Goal: Book appointment/travel/reservation

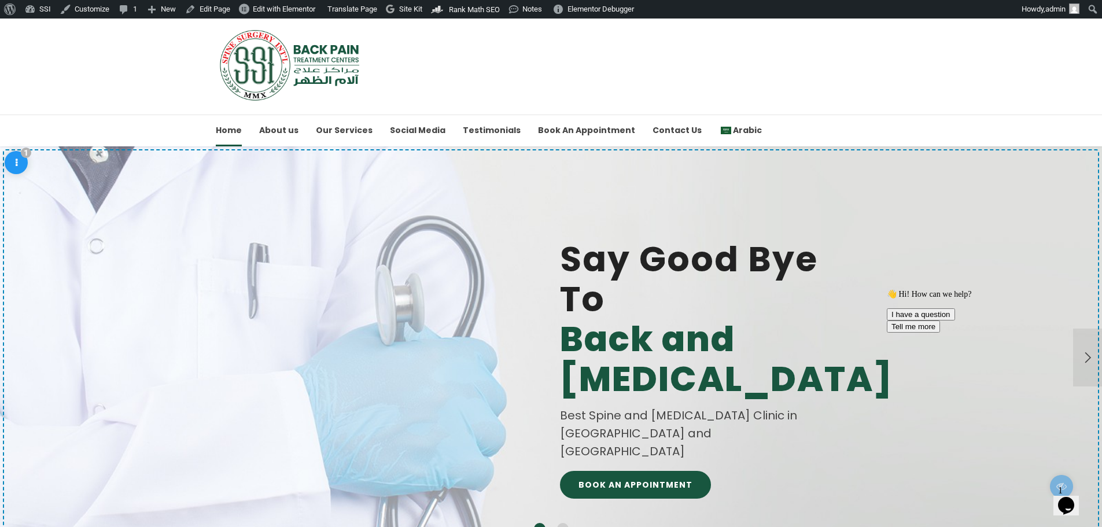
click at [1071, 508] on button "Opens Chat This icon Opens the chat window." at bounding box center [1065, 506] width 25 height 20
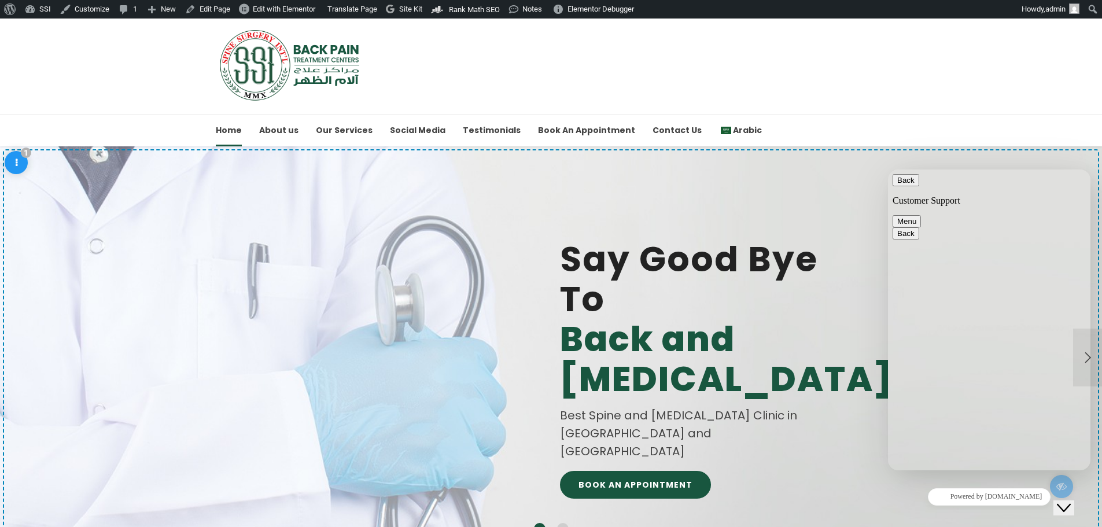
type textarea "hello"
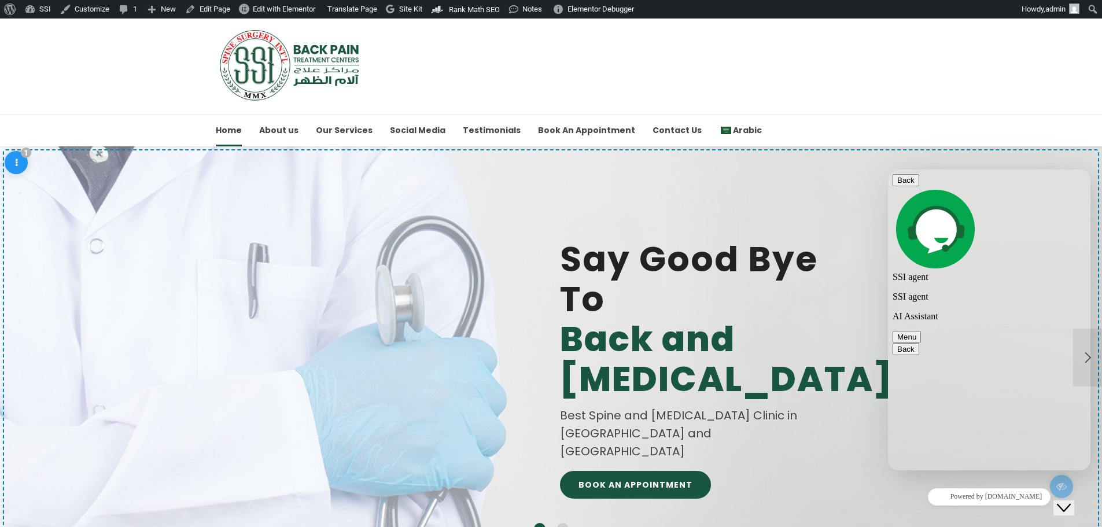
type textarea "كيف حالك"
type textarea "لدي الم ظهر"
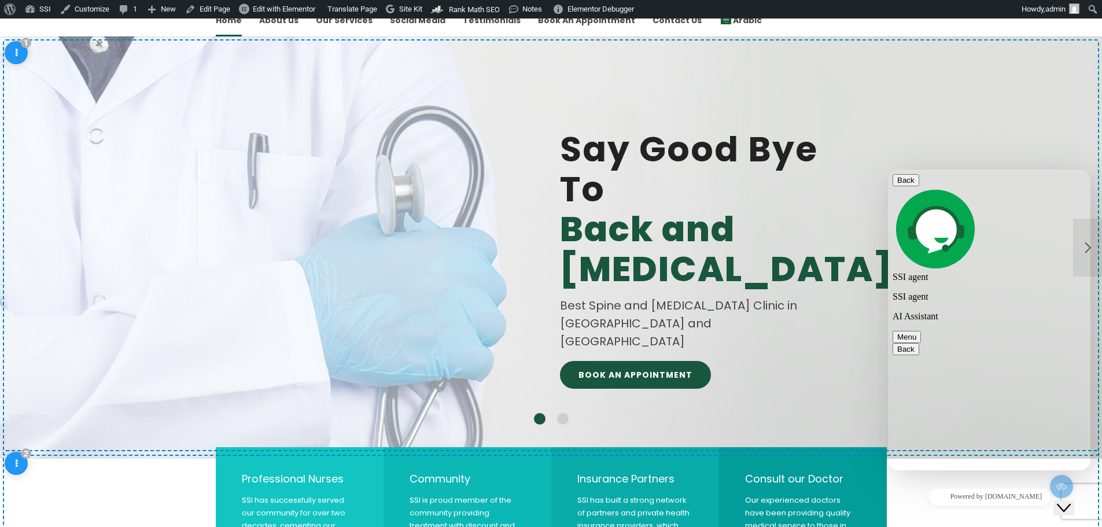
scroll to position [135, 0]
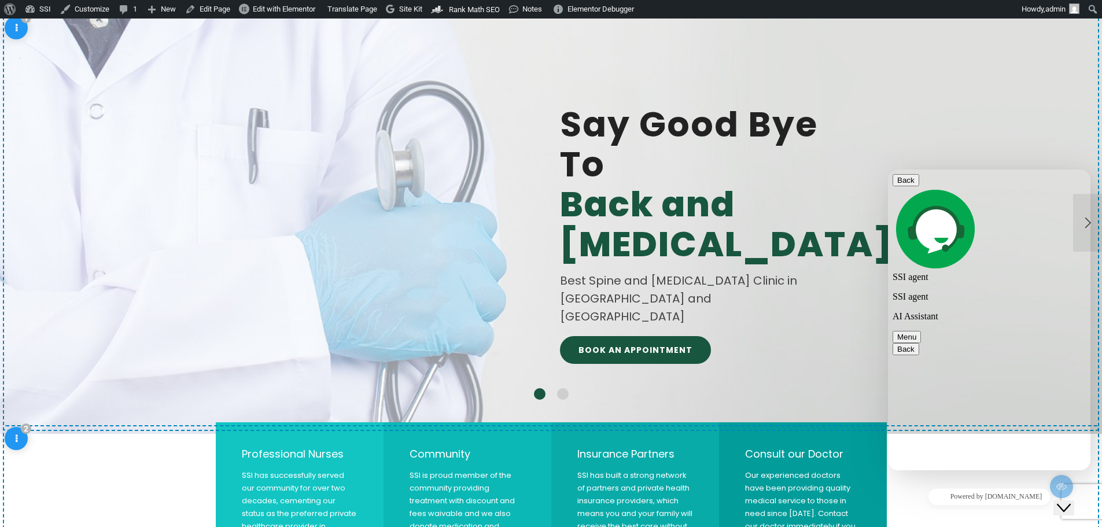
type textarea "من هو الطبيب"
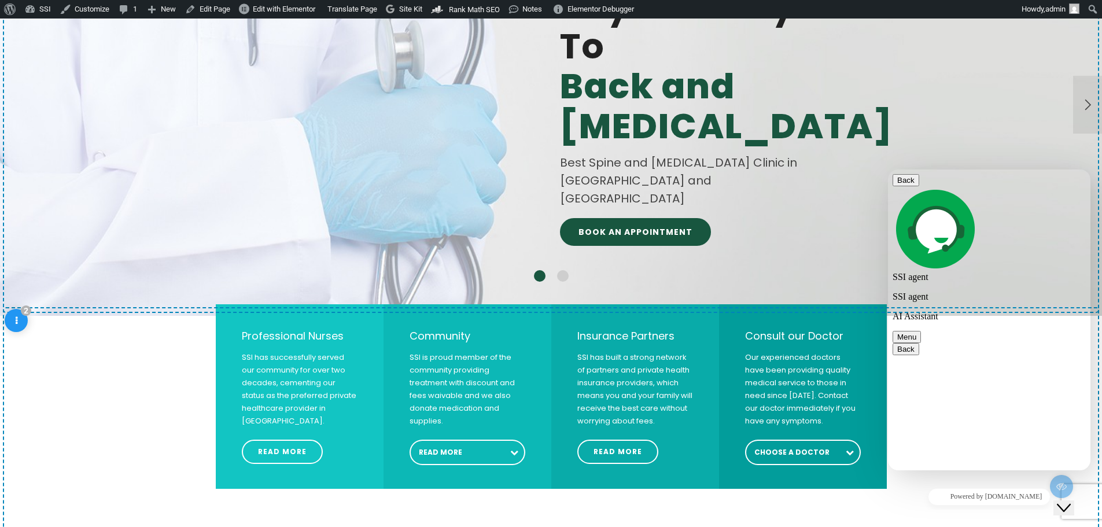
scroll to position [270, 0]
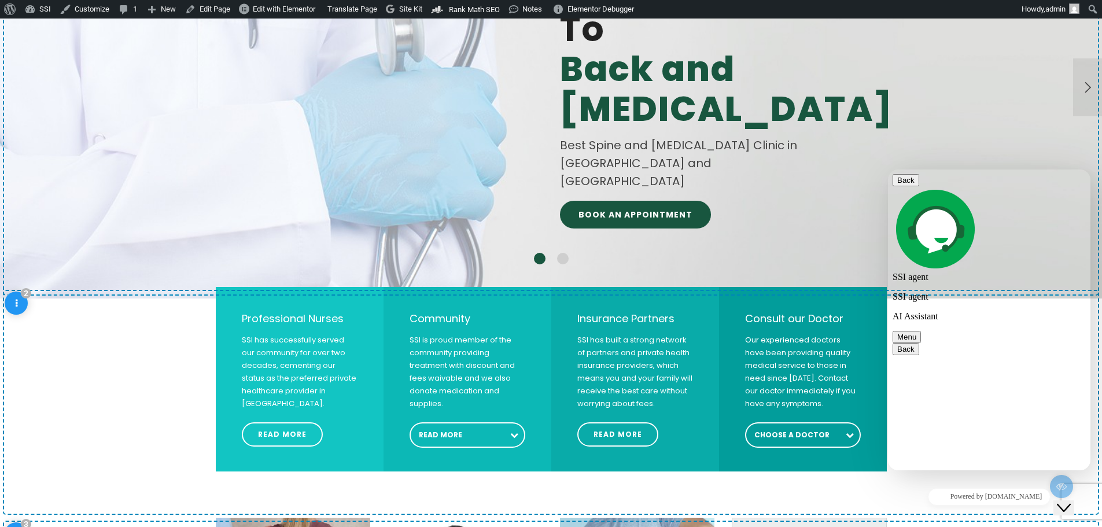
type textarea "من هو الاخصاي في العيادة لديكم"
type textarea "هل يمكنك حجز موعد لي"
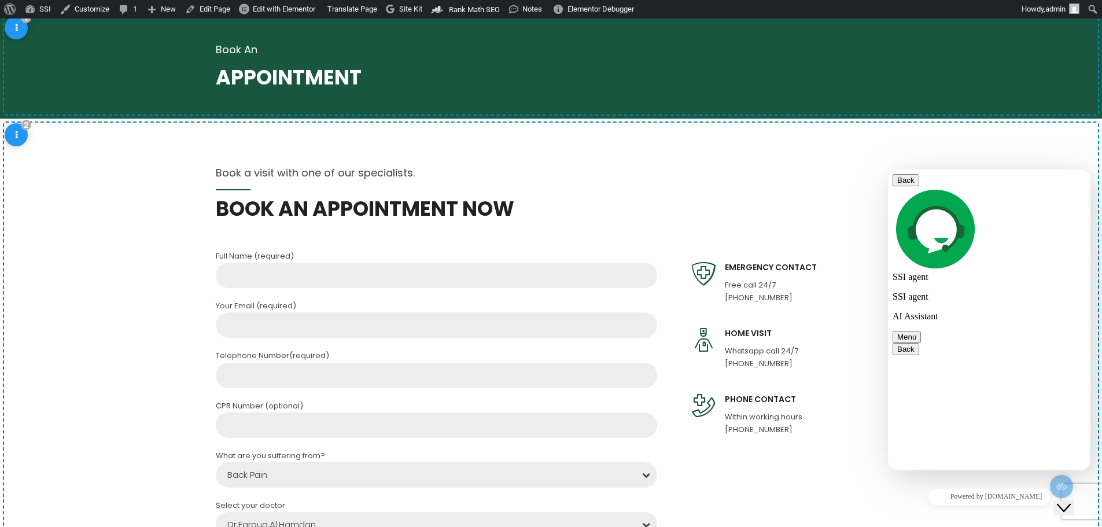
scroll to position [630, 0]
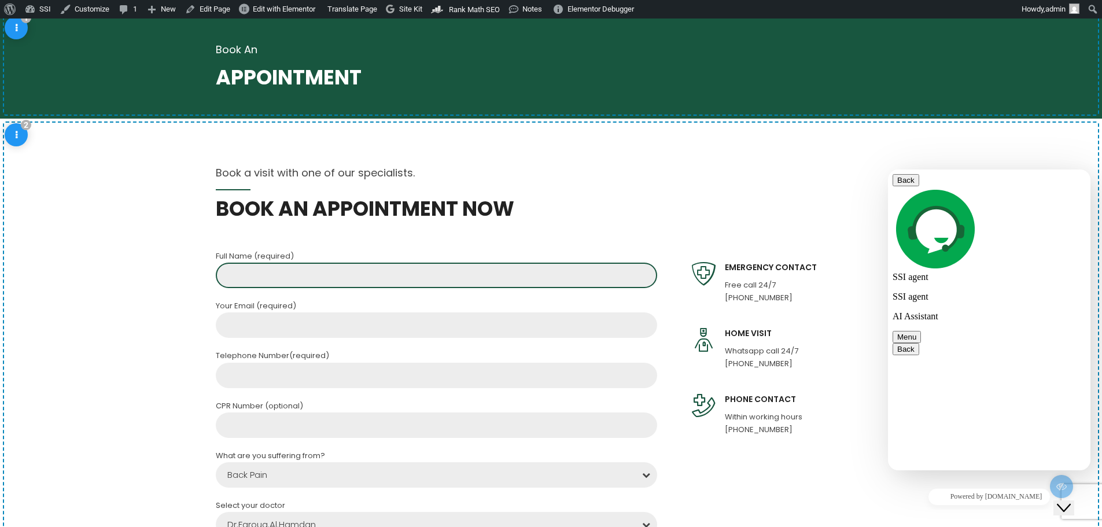
click at [326, 276] on input "Contact form" at bounding box center [436, 275] width 441 height 25
type input "Mahdi"
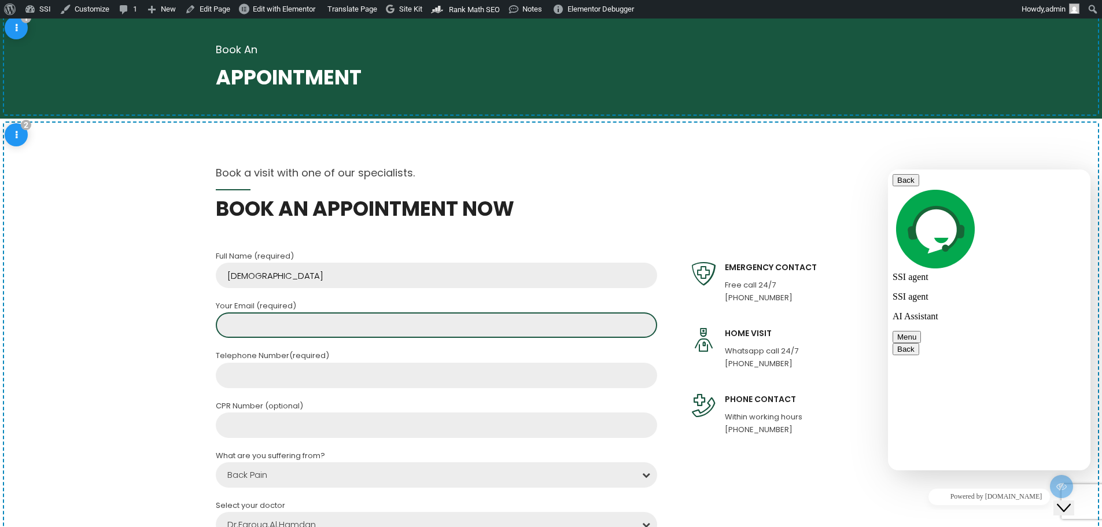
click at [308, 327] on input "Contact form" at bounding box center [436, 324] width 441 height 25
type input "mahdisafe@gmail.com"
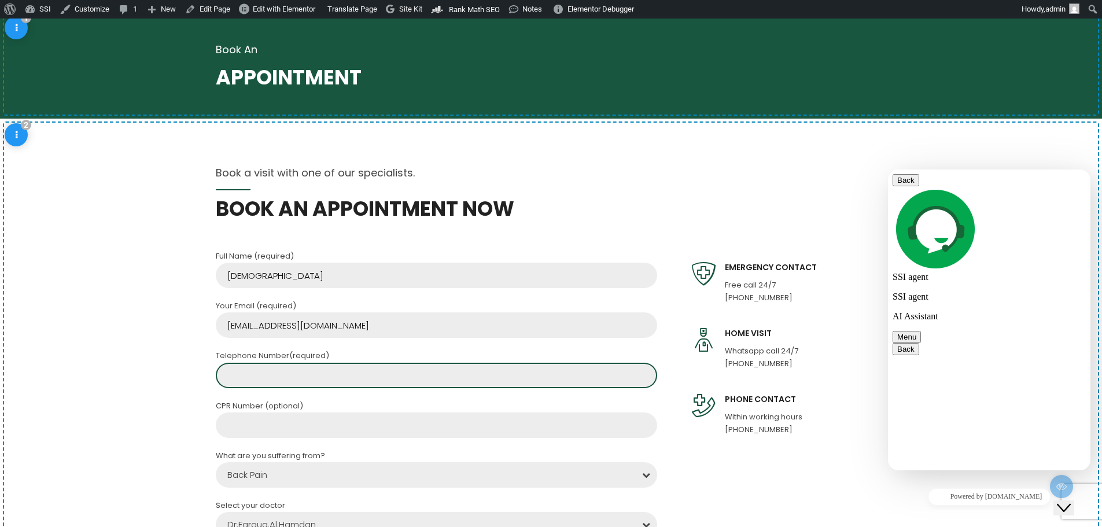
click at [287, 375] on input "Contact form" at bounding box center [436, 375] width 441 height 25
type input "2"
type input "3"
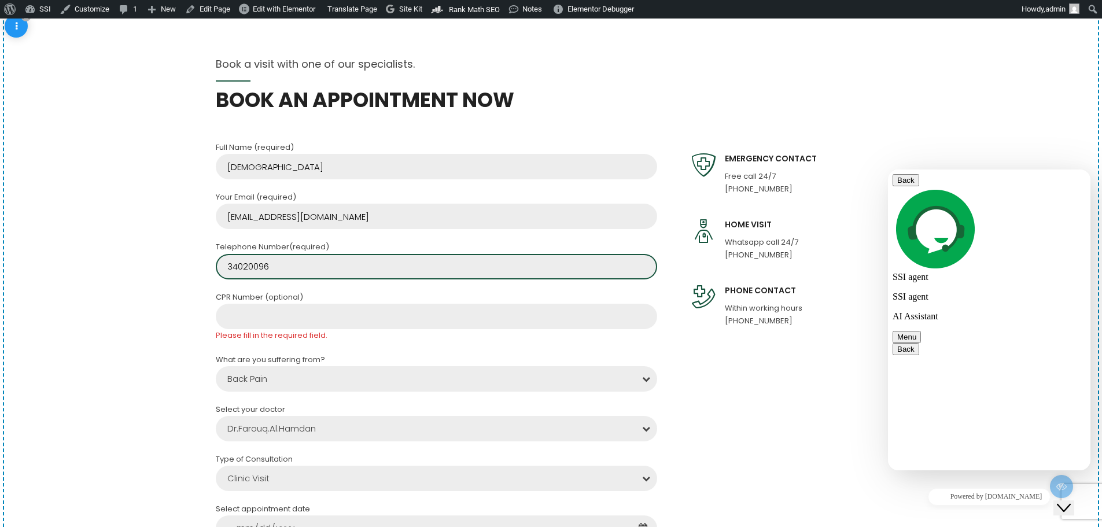
scroll to position [270, 0]
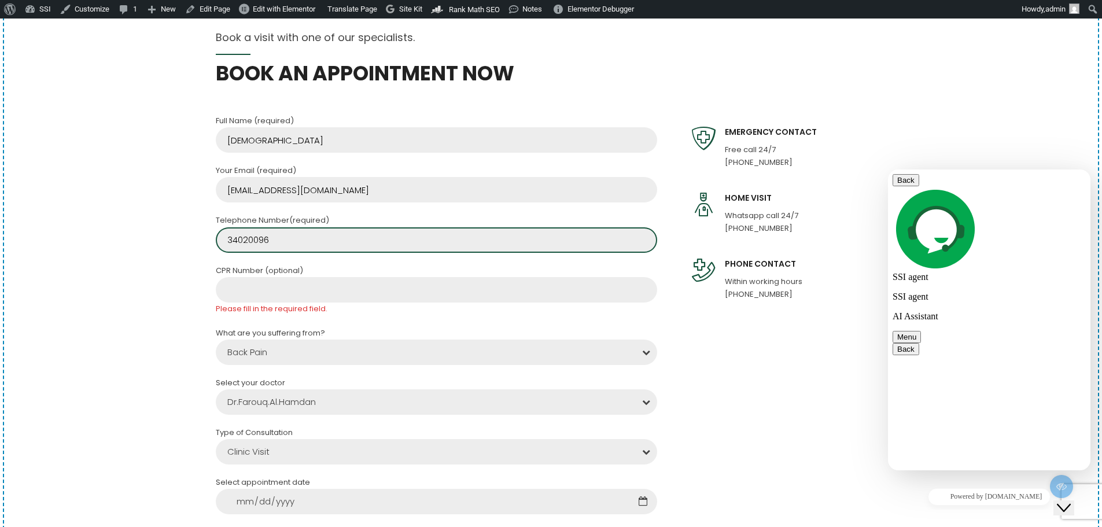
type input "34020096"
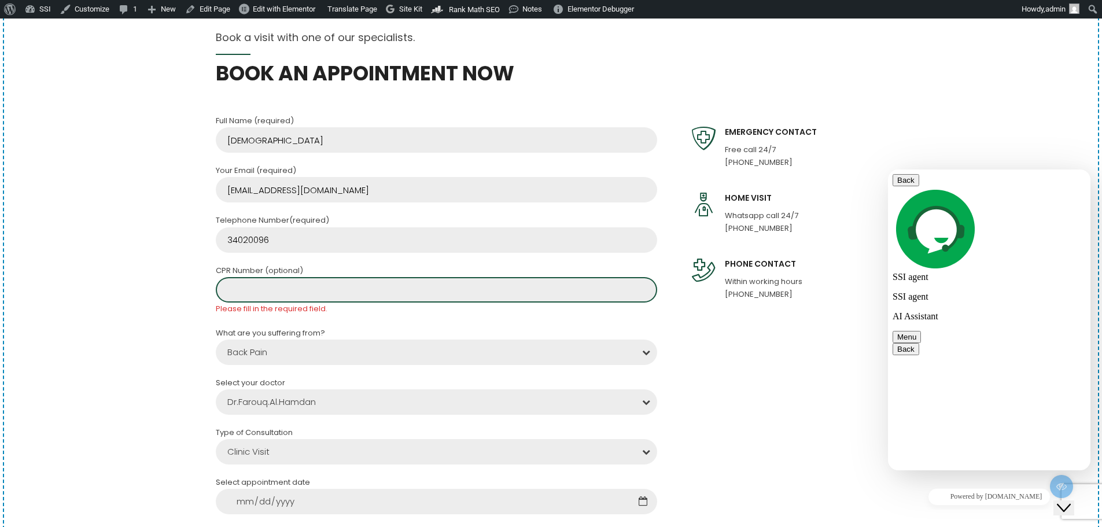
click at [272, 288] on input "Contact form" at bounding box center [436, 289] width 441 height 25
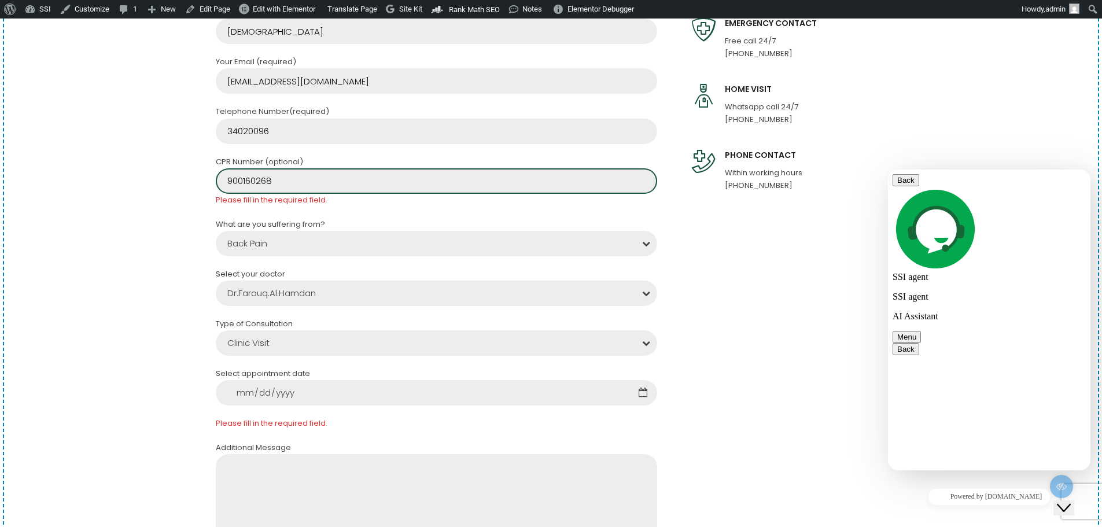
scroll to position [405, 0]
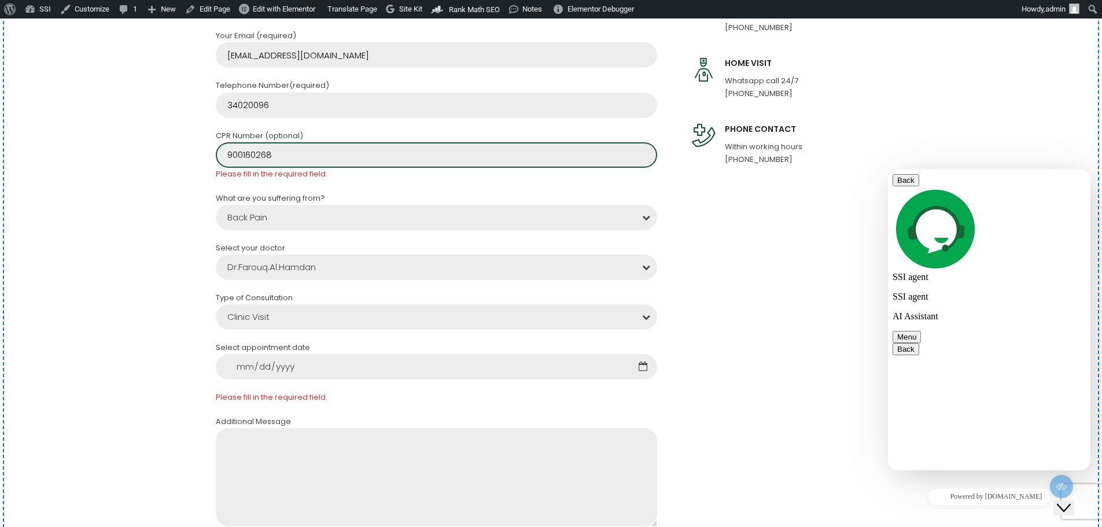
type input "900160268"
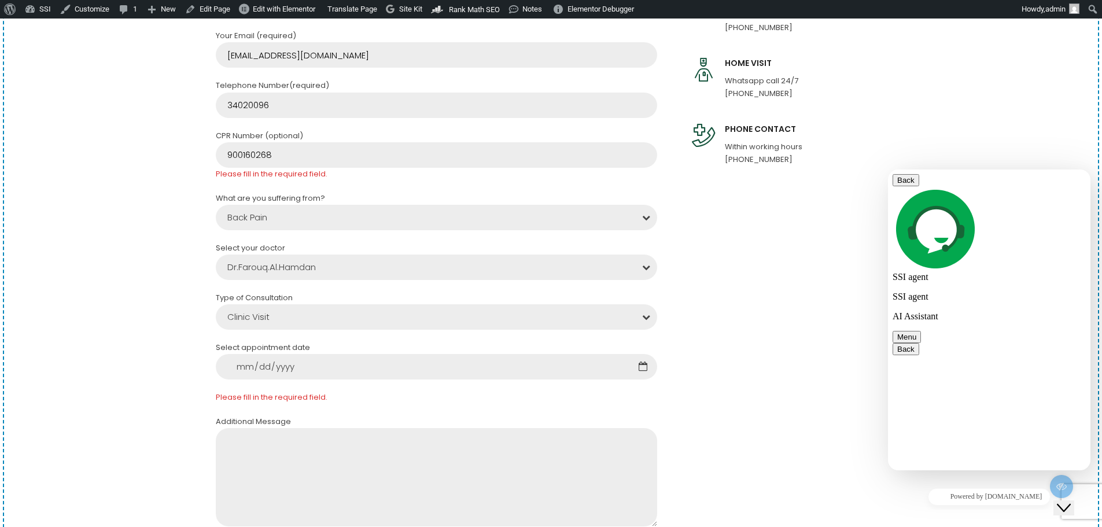
click at [293, 276] on form "Full Name (required) Mahdi Your Email (required) mahdisafe@gmail.com Telephone …" at bounding box center [436, 294] width 441 height 628
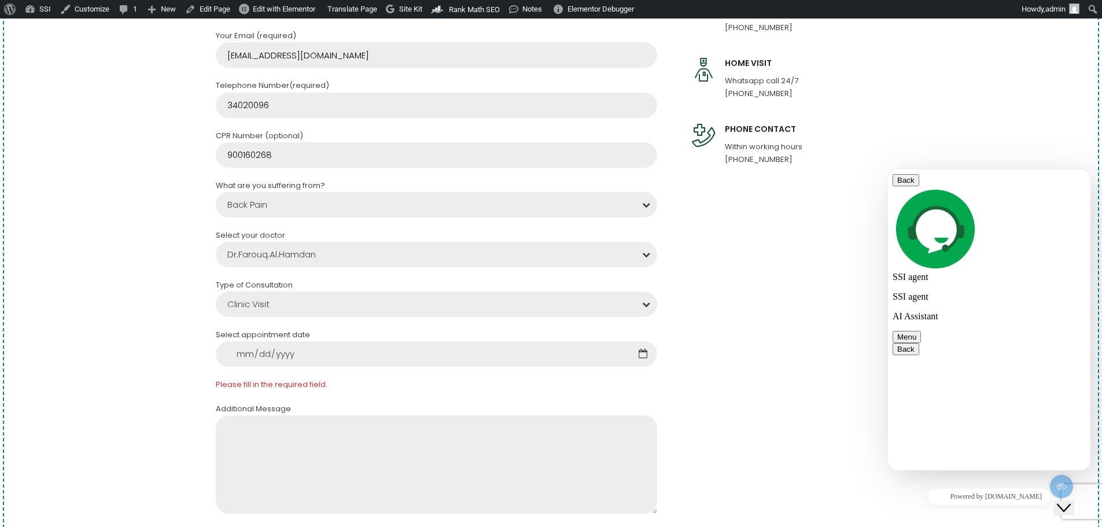
click at [293, 257] on div "Dr.Farouq.Al.Hamdan" at bounding box center [436, 254] width 441 height 25
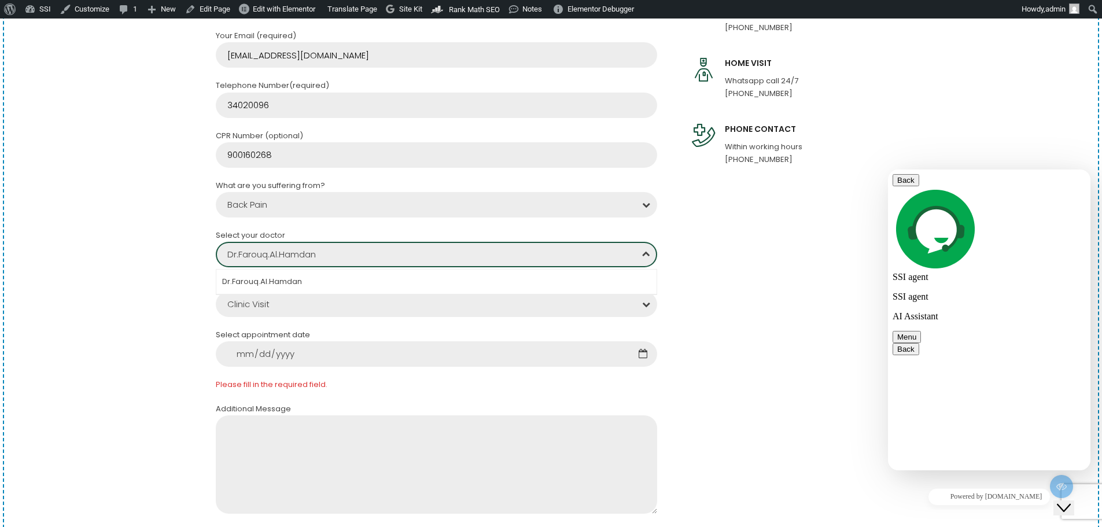
click at [293, 257] on div "Dr.Farouq.Al.Hamdan" at bounding box center [436, 254] width 441 height 25
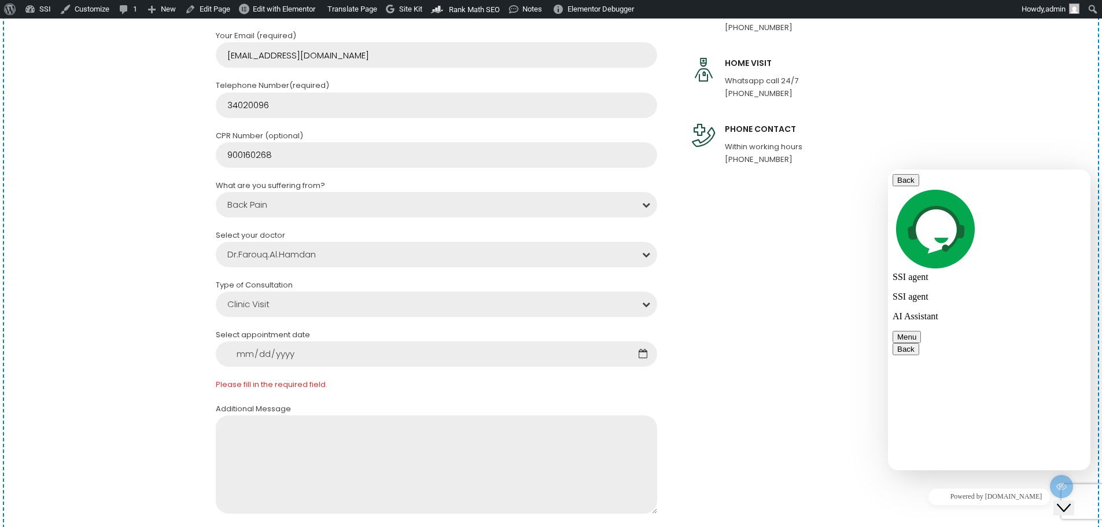
click at [158, 246] on section "Book a visit with one of our specialists. BOOK AN APPOINTMENT NOW Validation er…" at bounding box center [551, 248] width 1102 height 801
click at [249, 309] on div "Clinic Visit" at bounding box center [436, 304] width 441 height 25
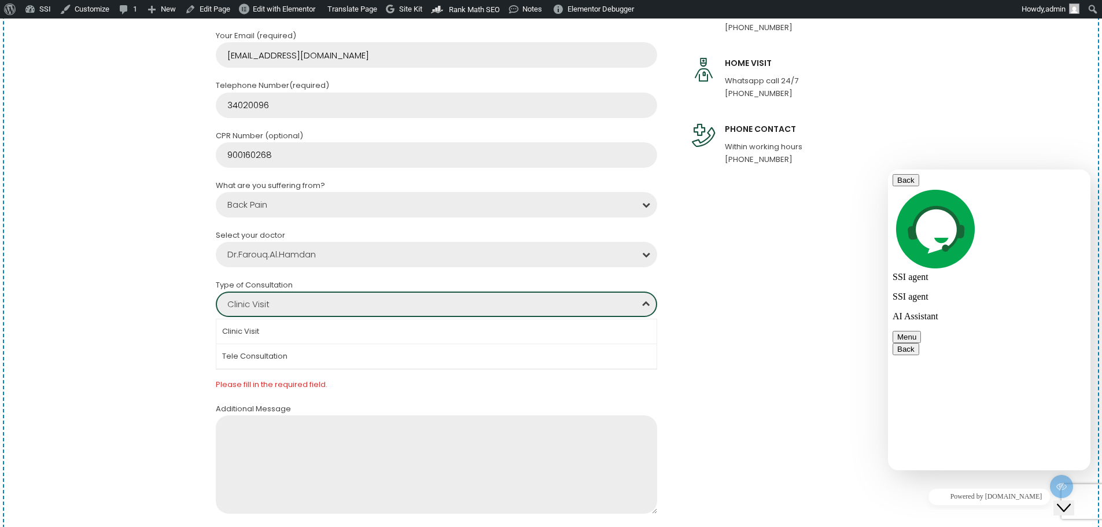
click at [152, 289] on section "Book a visit with one of our specialists. BOOK AN APPOINTMENT NOW Validation er…" at bounding box center [551, 248] width 1102 height 801
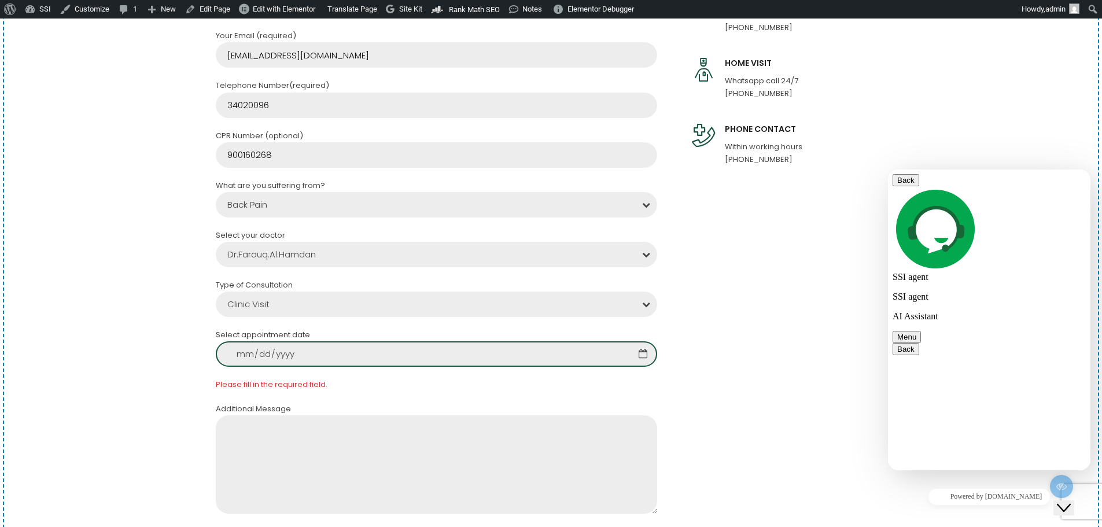
click at [644, 353] on input "Contact form" at bounding box center [436, 353] width 441 height 25
type input "2025-09-13"
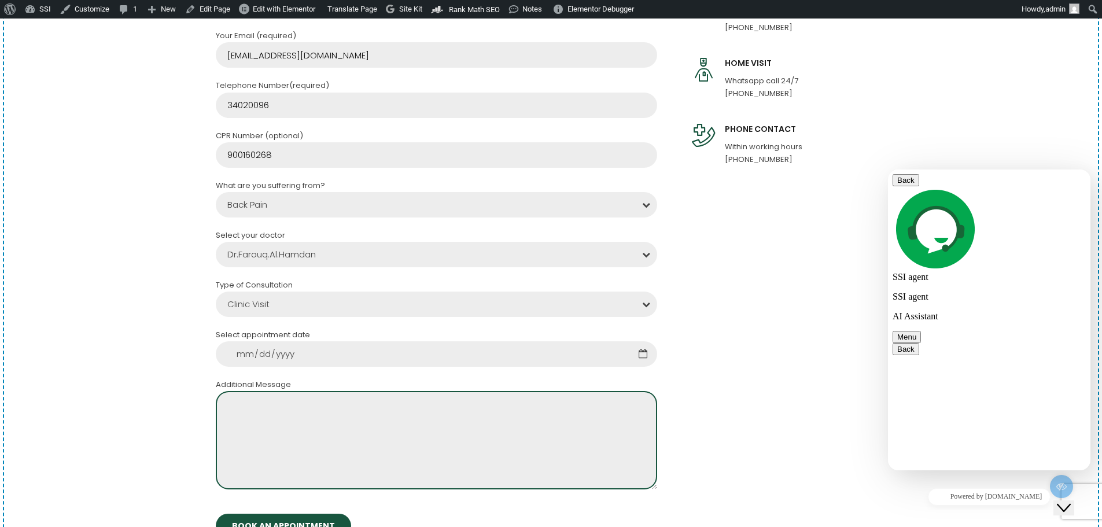
click at [291, 449] on textarea "Contact form" at bounding box center [436, 440] width 441 height 98
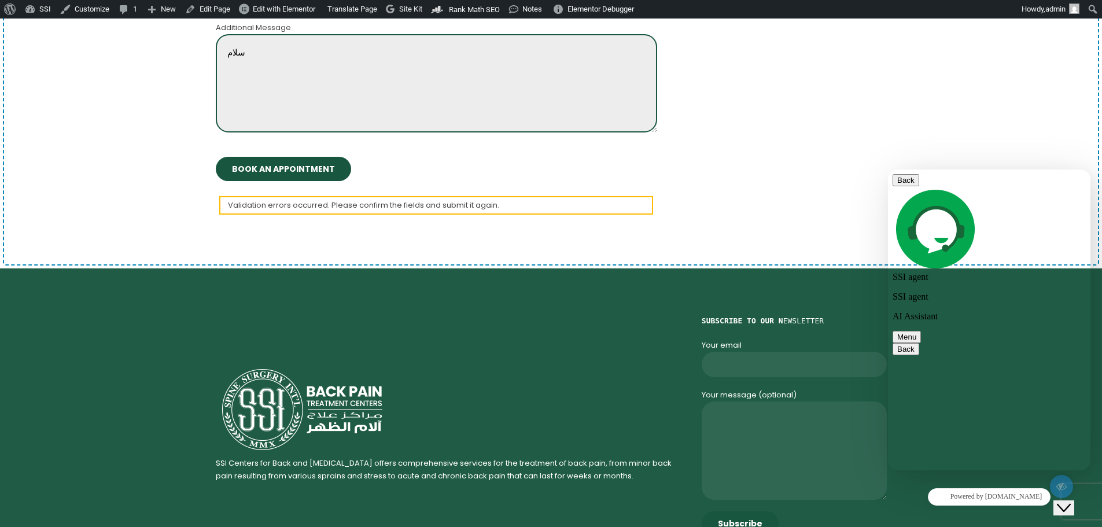
scroll to position [810, 0]
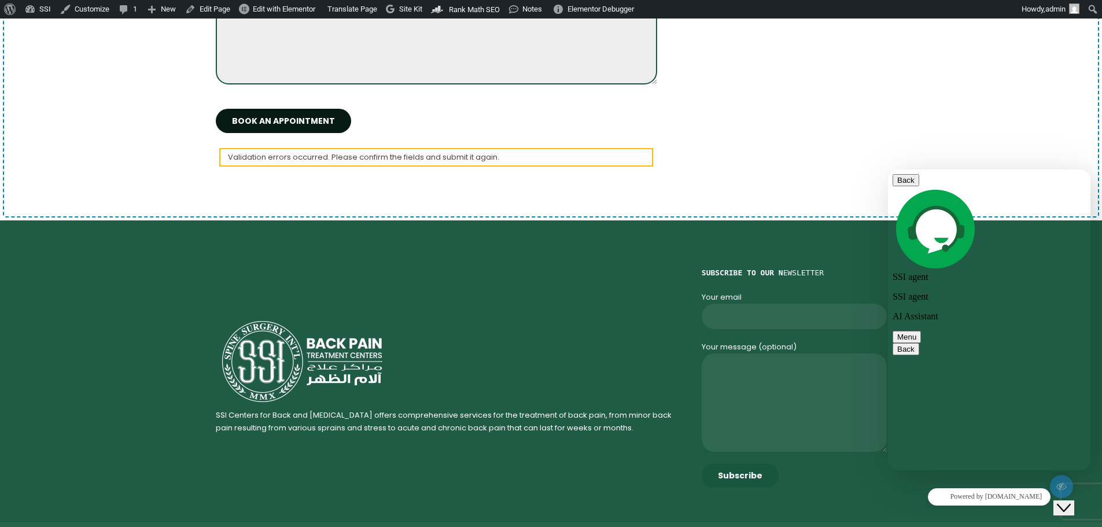
type textarea "سلام"
click at [296, 123] on input "BOOK AN APPOINTMENT" at bounding box center [283, 121] width 135 height 24
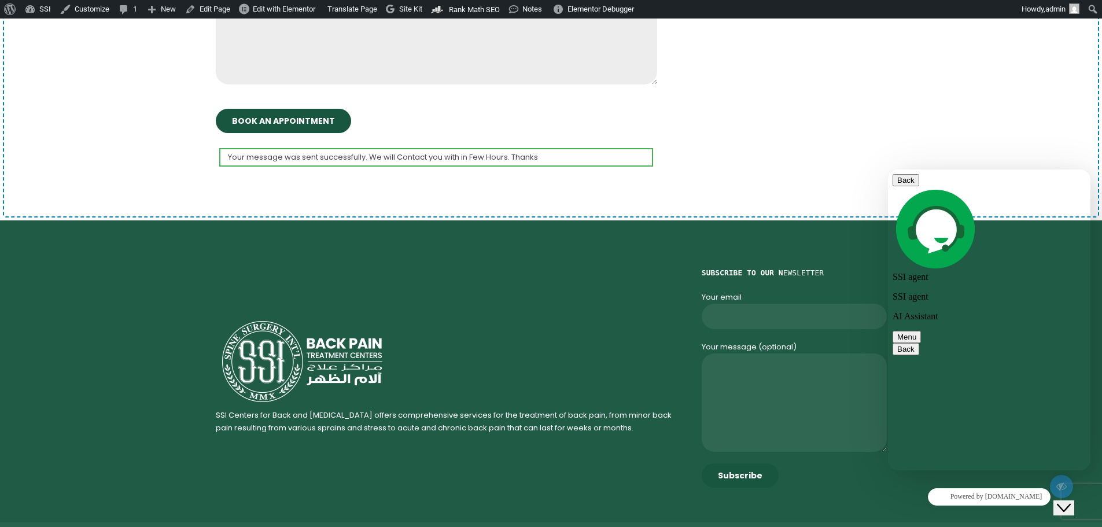
click at [436, 151] on div "Your message was sent successfully. We will Contact you with in Few Hours. Than…" at bounding box center [436, 157] width 434 height 18
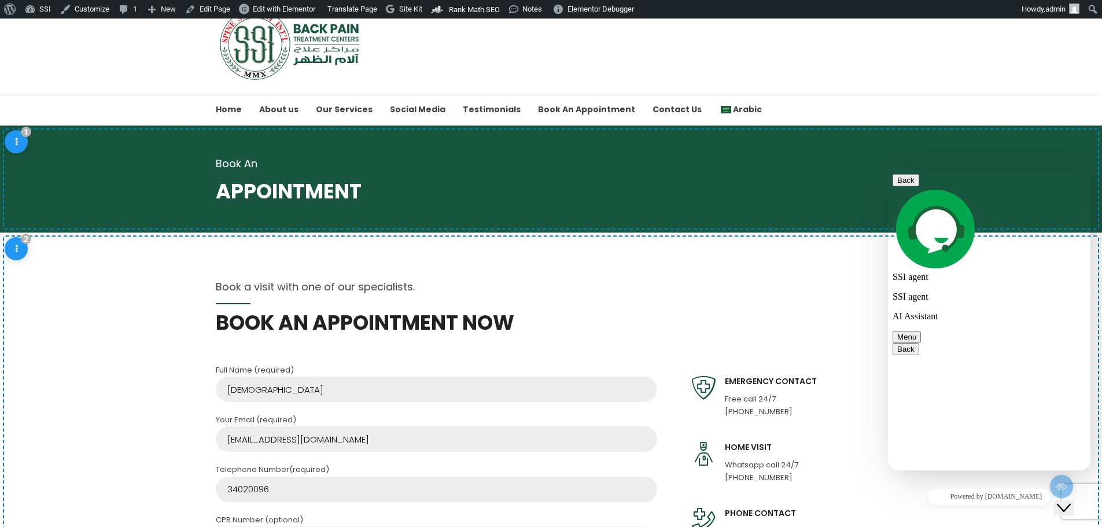
scroll to position [0, 0]
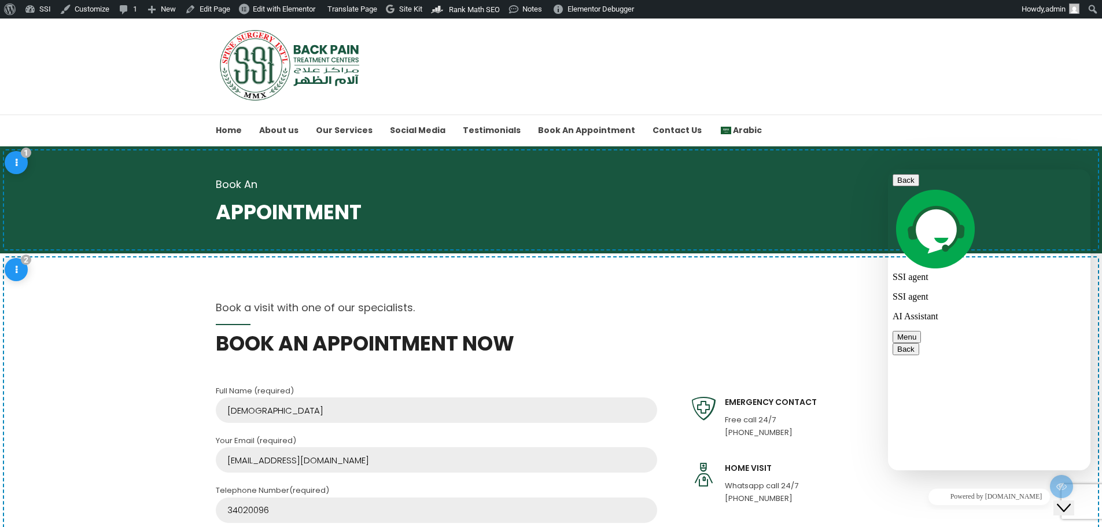
click at [333, 78] on img at bounding box center [291, 65] width 151 height 72
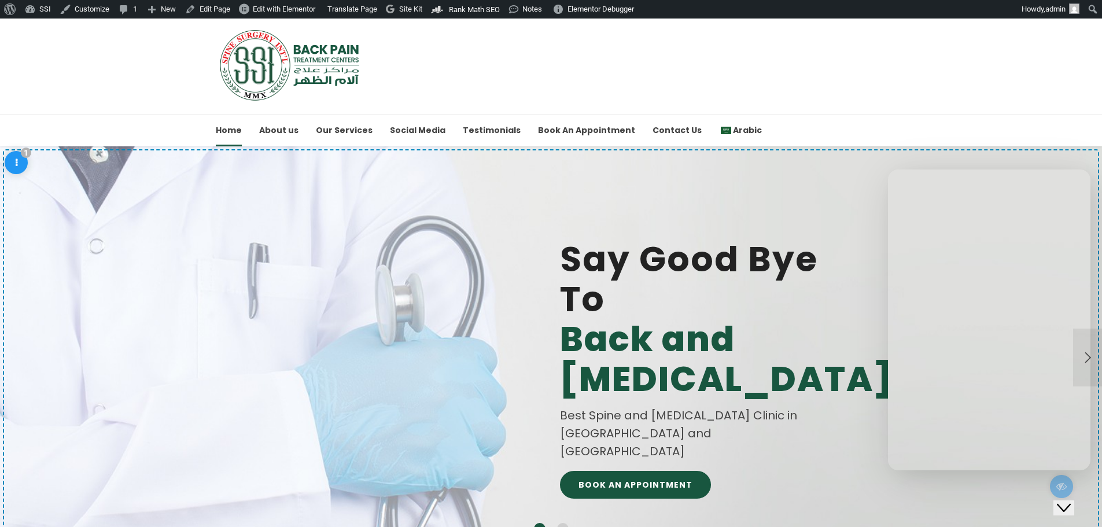
scroll to position [630, 0]
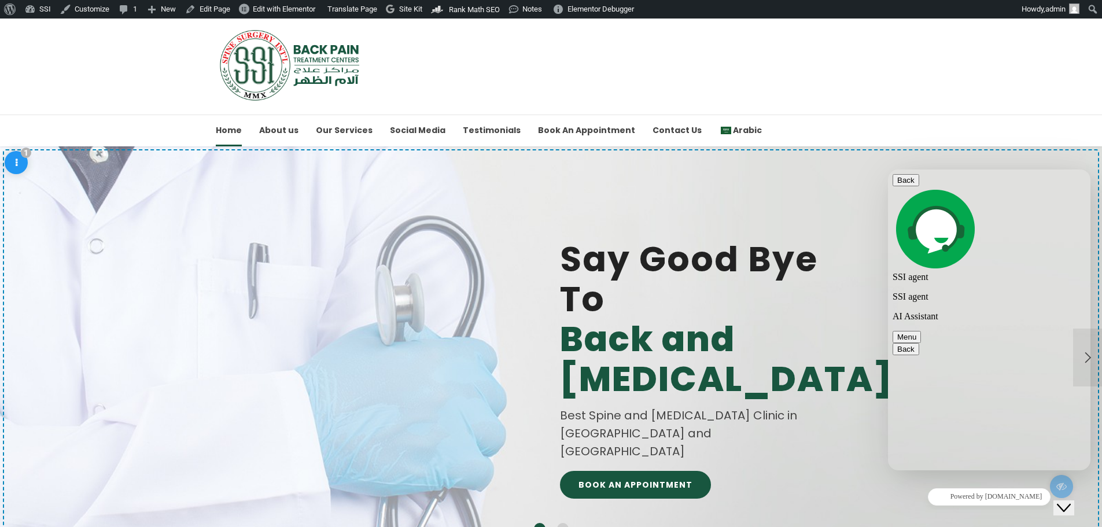
click at [908, 183] on button "Back" at bounding box center [905, 180] width 27 height 12
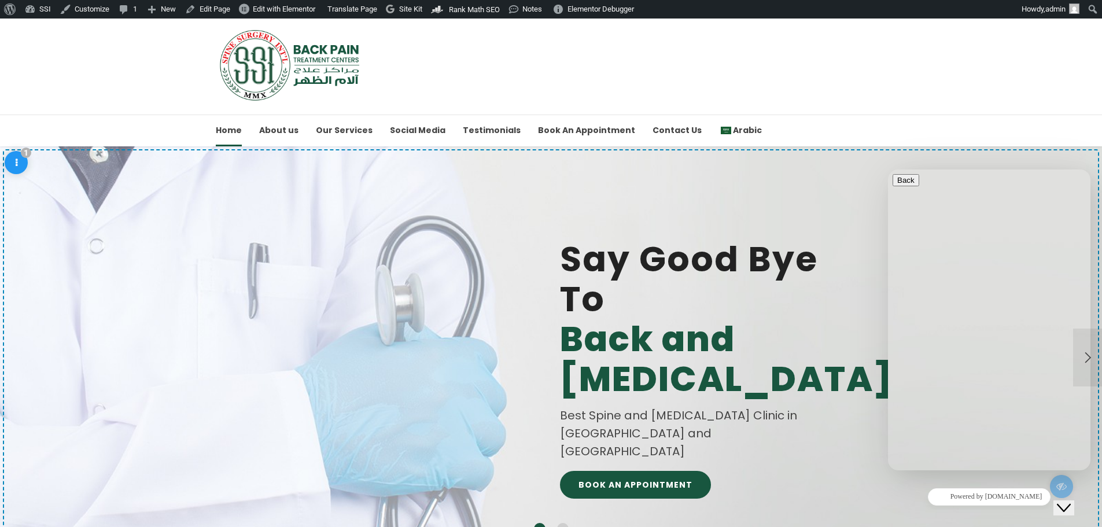
click at [1063, 501] on div "Close Chat This icon closes the chat window." at bounding box center [1064, 508] width 14 height 14
